Goal: Task Accomplishment & Management: Manage account settings

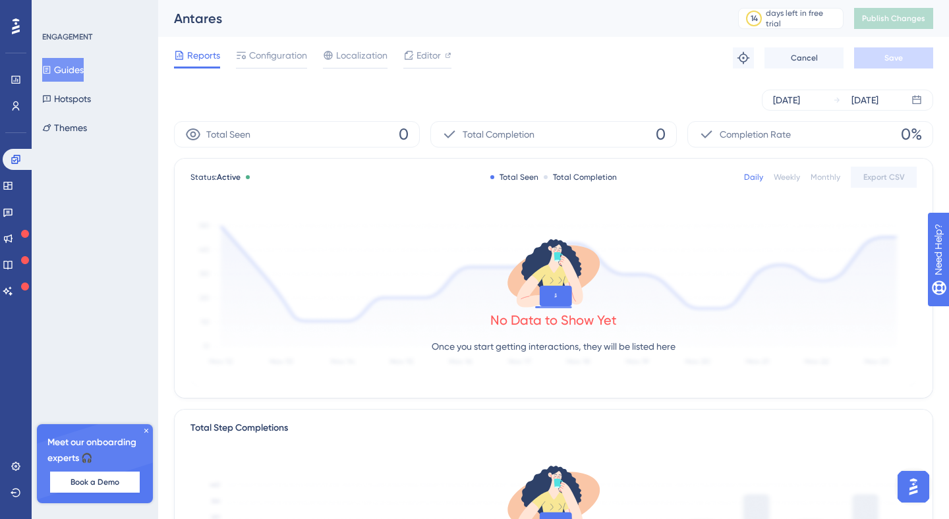
click at [63, 66] on button "Guides" at bounding box center [63, 70] width 42 height 24
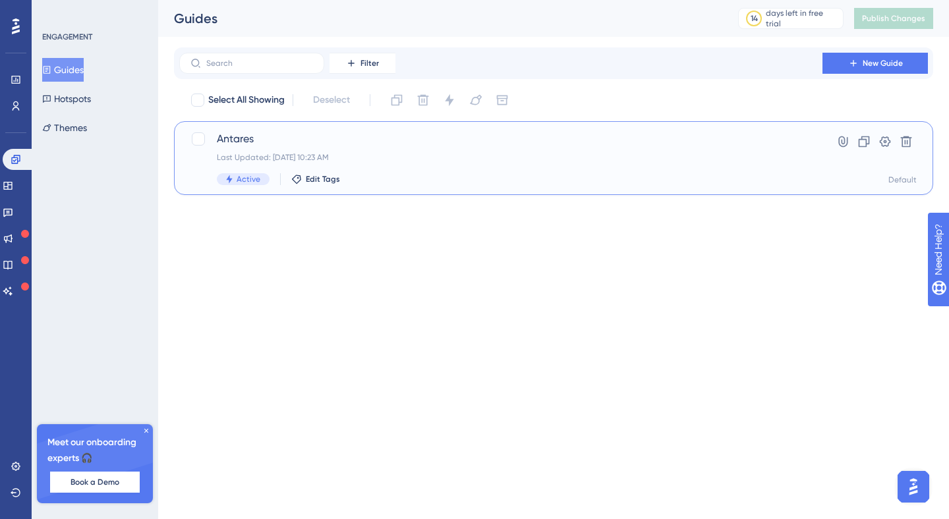
click at [361, 142] on span "Antares" at bounding box center [501, 139] width 568 height 16
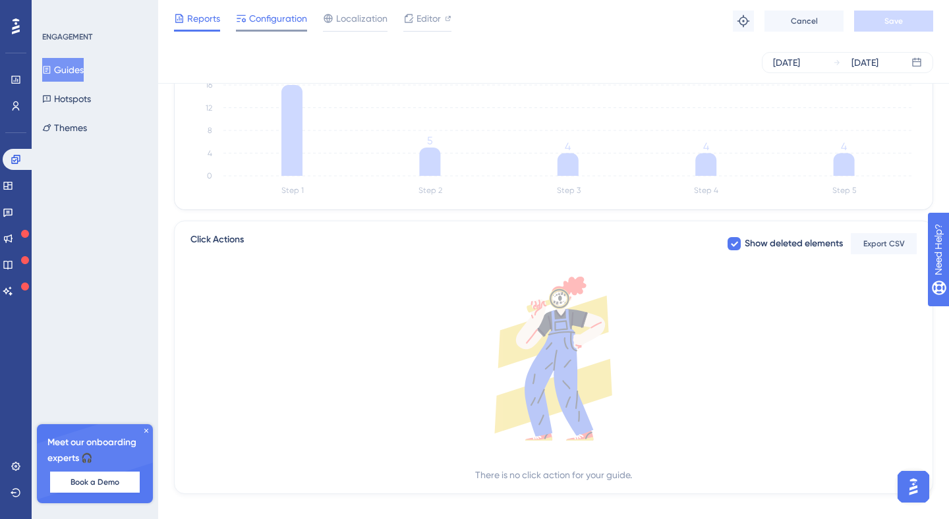
scroll to position [388, 0]
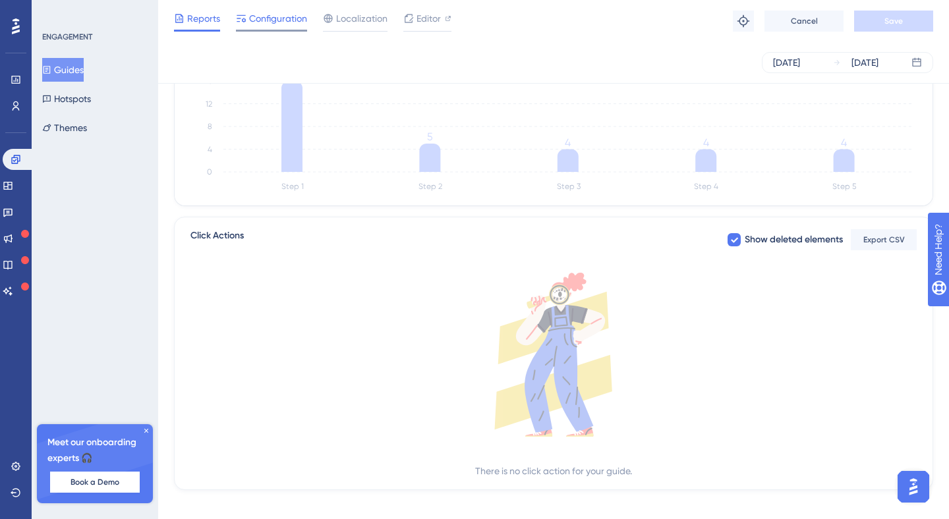
click at [279, 15] on span "Configuration" at bounding box center [278, 19] width 58 height 16
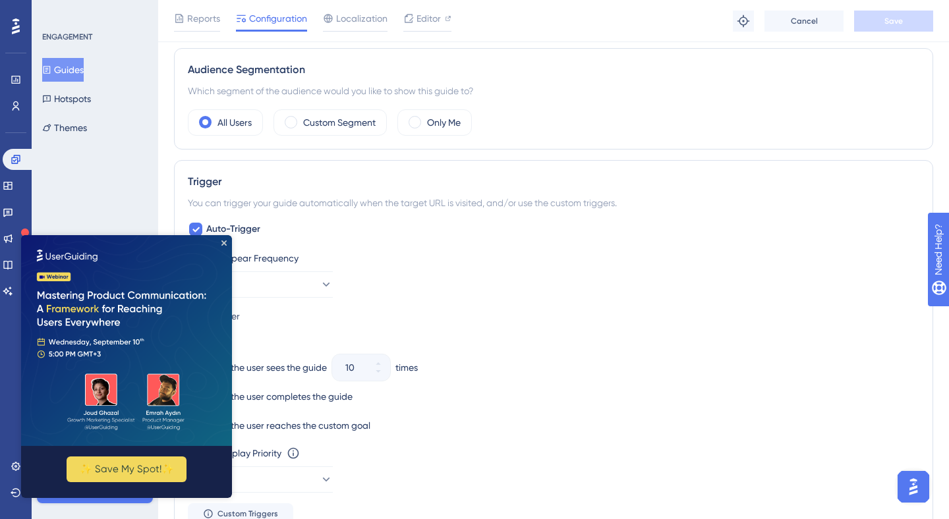
scroll to position [469, 0]
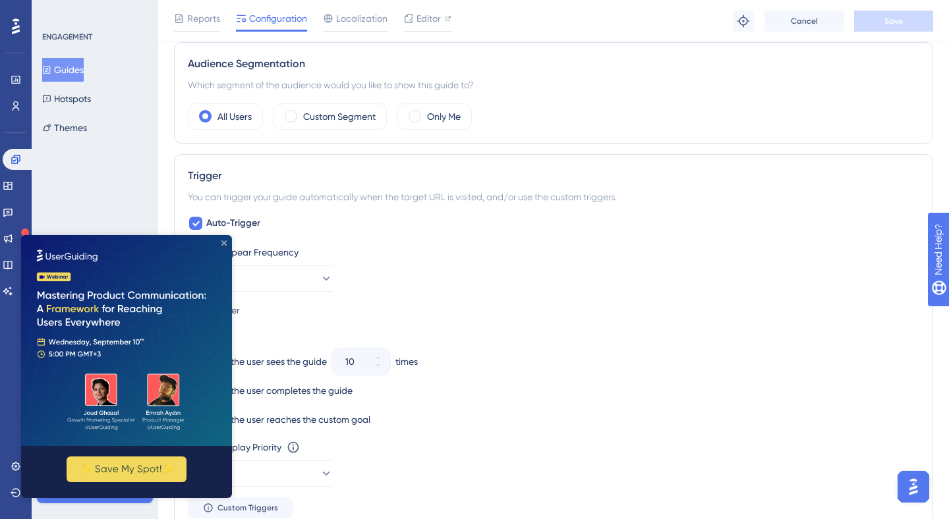
drag, startPoint x: 223, startPoint y: 245, endPoint x: 495, endPoint y: 449, distance: 340.7
click at [223, 245] on icon "Close Preview" at bounding box center [223, 243] width 5 height 5
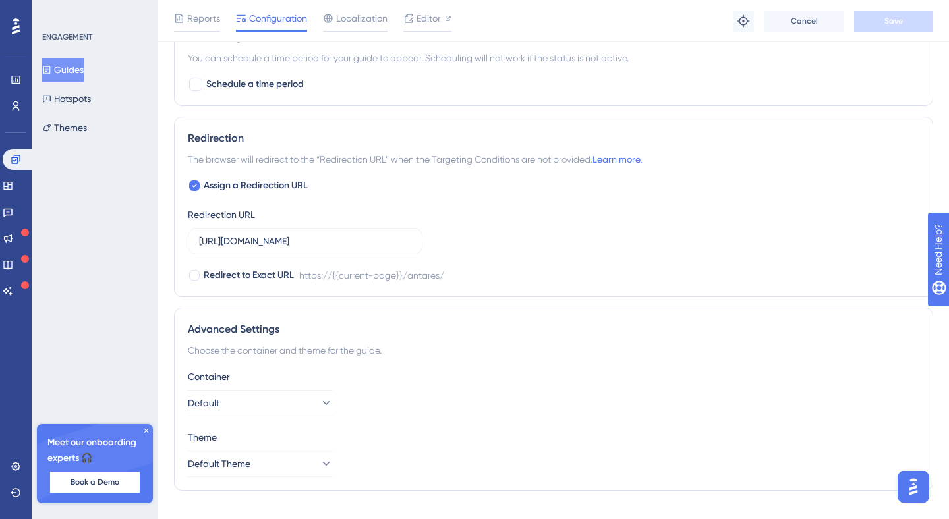
scroll to position [1022, 0]
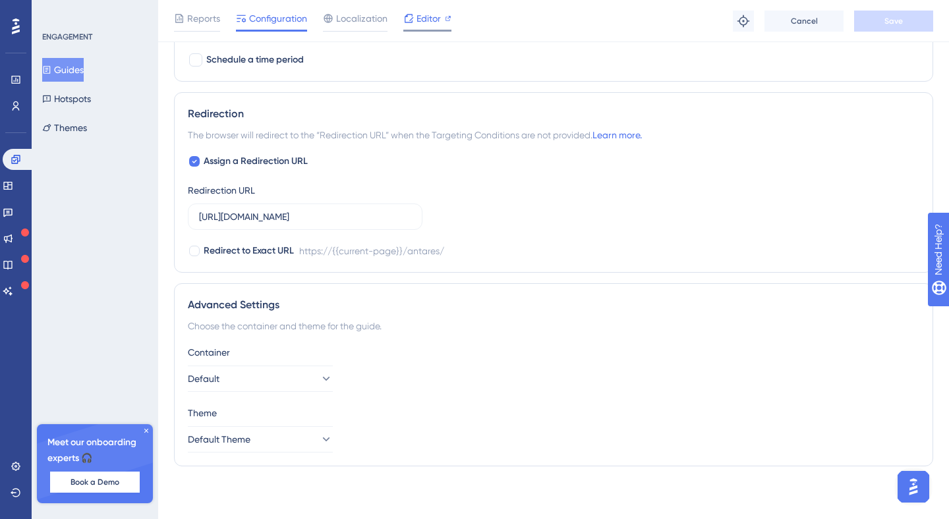
click at [434, 24] on span "Editor" at bounding box center [429, 19] width 24 height 16
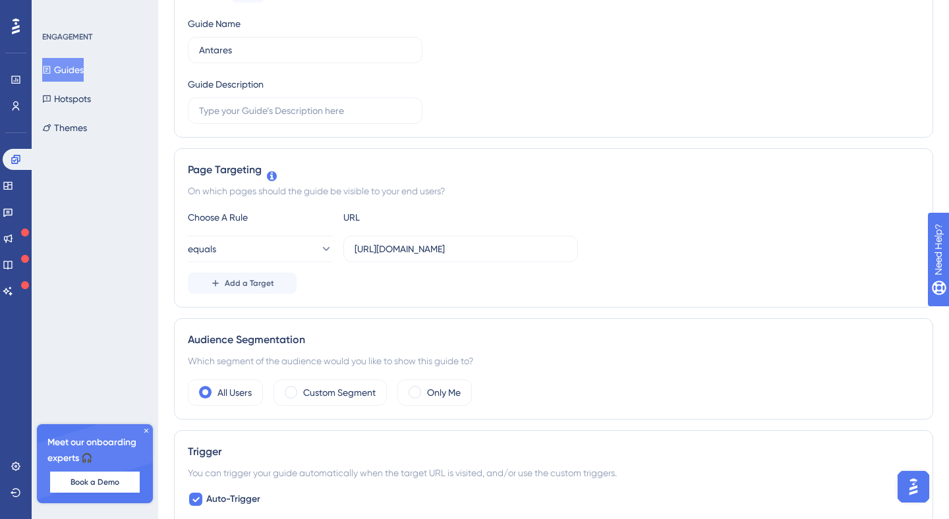
scroll to position [0, 0]
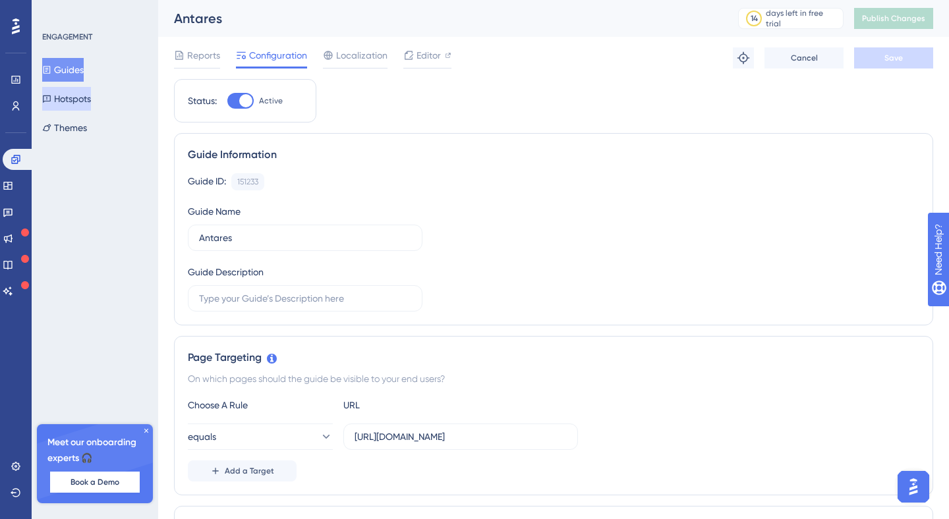
click at [91, 96] on button "Hotspots" at bounding box center [66, 99] width 49 height 24
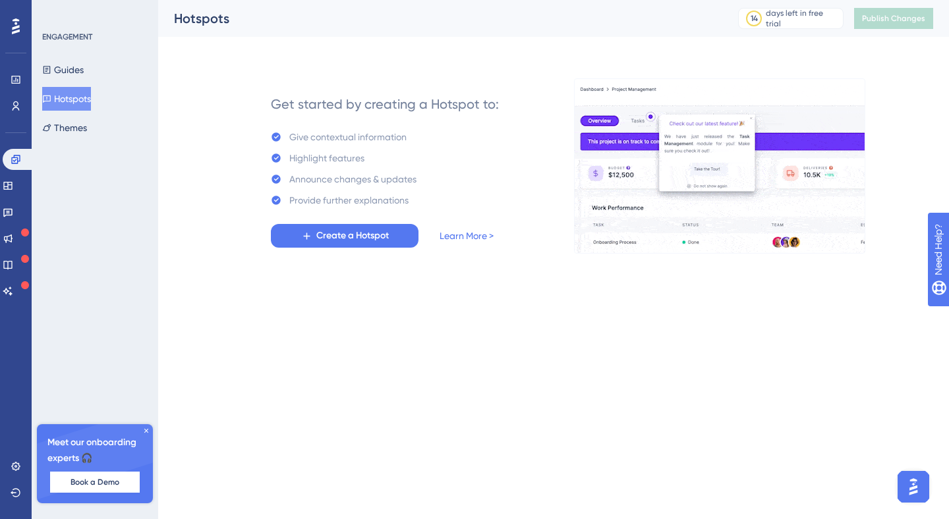
click at [69, 61] on button "Guides" at bounding box center [63, 70] width 42 height 24
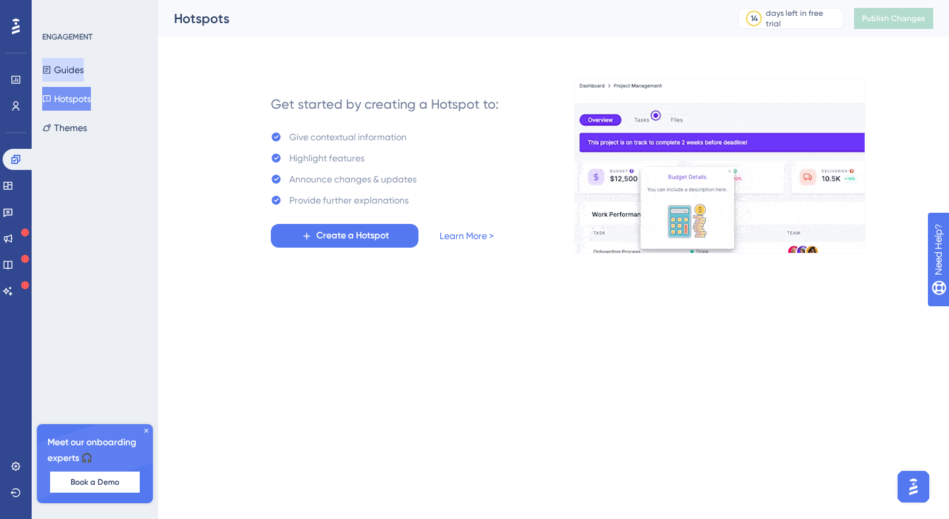
click at [82, 65] on button "Guides" at bounding box center [63, 70] width 42 height 24
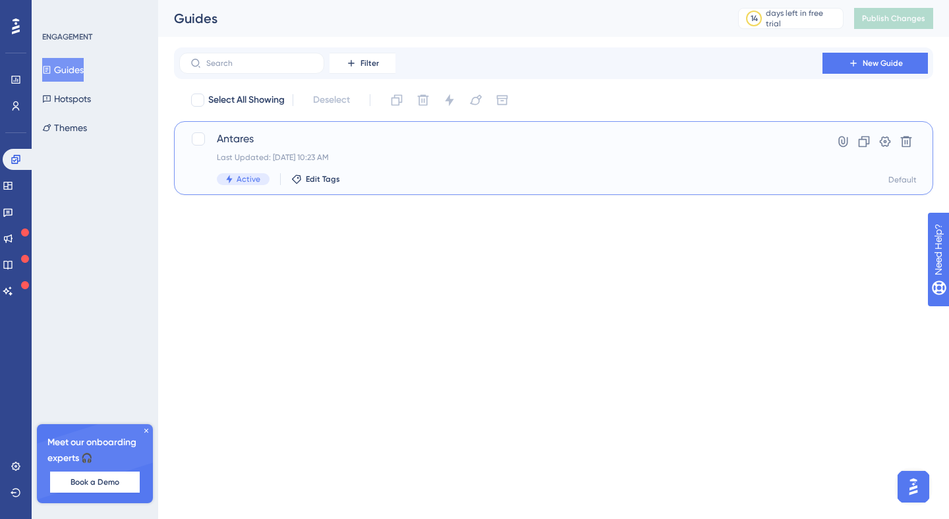
click at [248, 140] on span "Antares" at bounding box center [501, 139] width 568 height 16
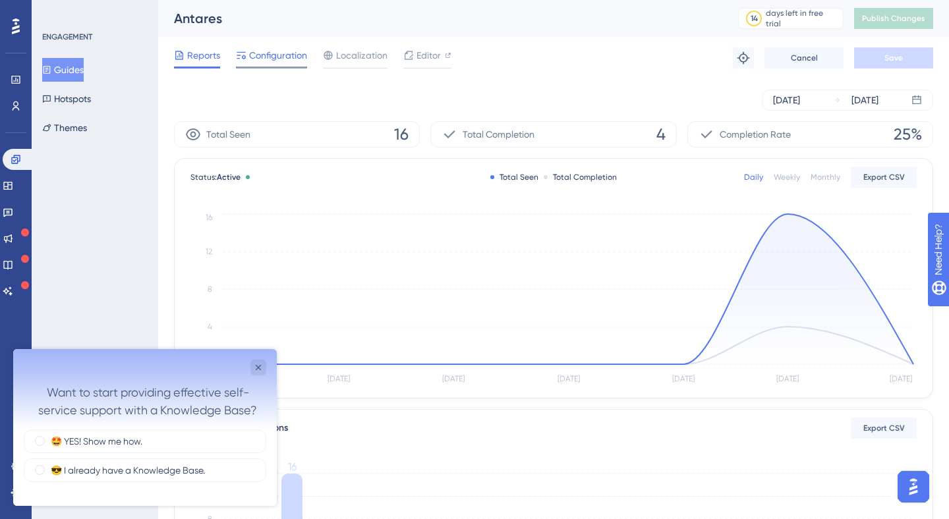
click at [265, 53] on span "Configuration" at bounding box center [278, 55] width 58 height 16
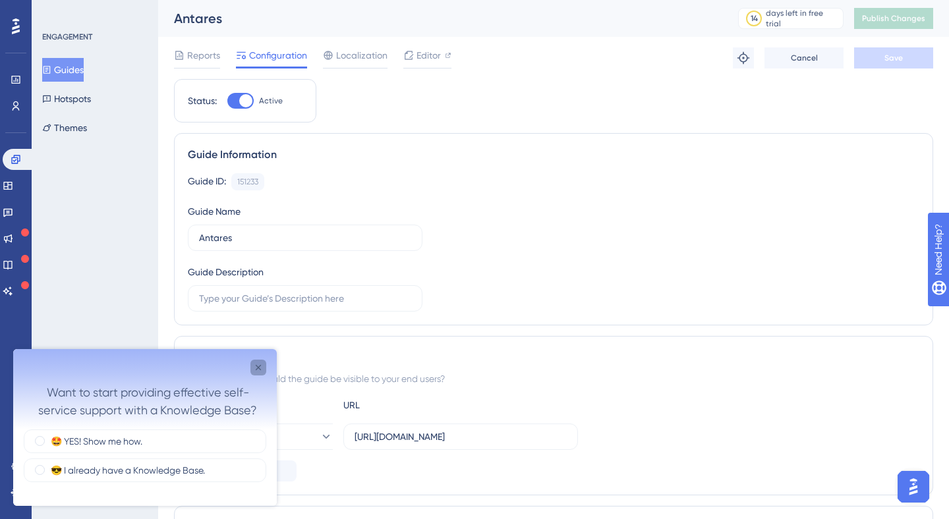
click at [259, 365] on icon "Close survey" at bounding box center [258, 367] width 11 height 11
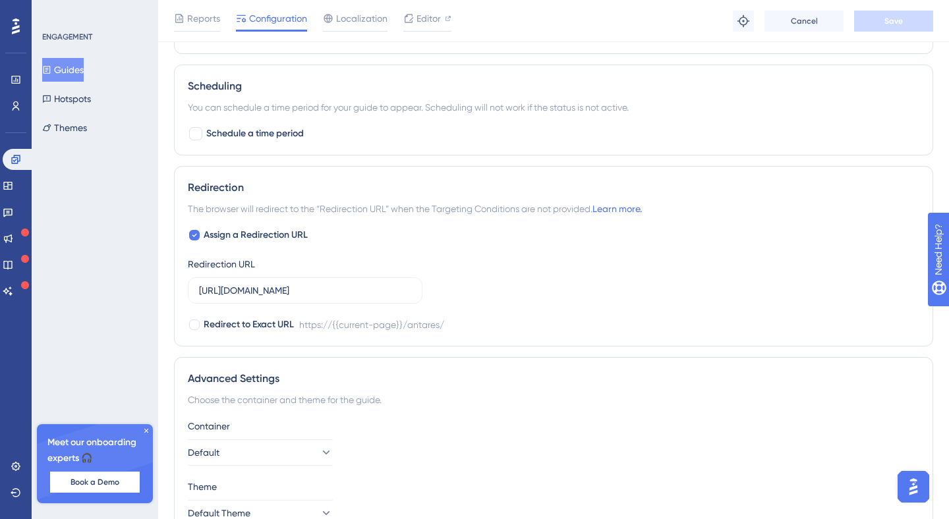
scroll to position [1022, 0]
